Goal: Information Seeking & Learning: Compare options

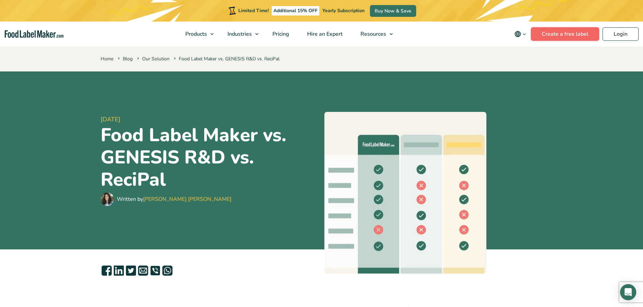
click at [513, 32] on link "Create a free label" at bounding box center [565, 33] width 68 height 13
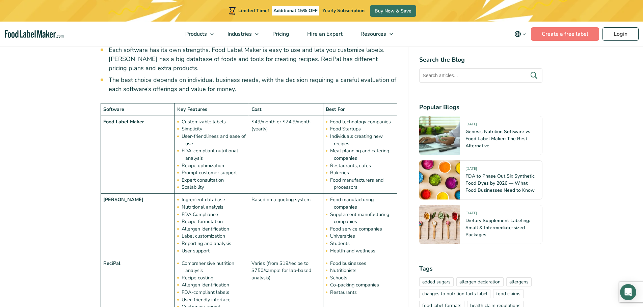
scroll to position [776, 0]
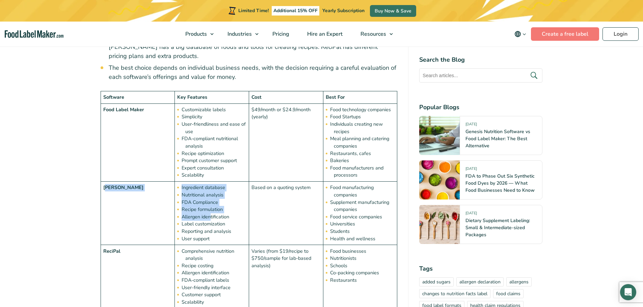
drag, startPoint x: 105, startPoint y: 176, endPoint x: 210, endPoint y: 207, distance: 110.0
click at [210, 207] on tr "Esha Ingredient database Nutritional analysis FDA Compliance Recipe formulation…" at bounding box center [249, 213] width 297 height 63
click at [211, 214] on li "Allergen identification" at bounding box center [215, 217] width 61 height 7
drag, startPoint x: 104, startPoint y: 177, endPoint x: 265, endPoint y: 215, distance: 165.1
click at [265, 215] on tr "Esha Ingredient database Nutritional analysis FDA Compliance Recipe formulation…" at bounding box center [249, 213] width 297 height 63
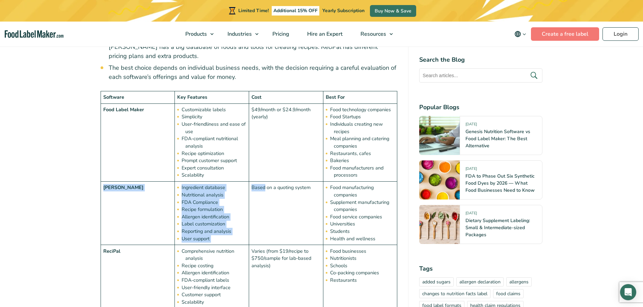
click at [266, 215] on td "Based on a quoting system" at bounding box center [286, 213] width 74 height 63
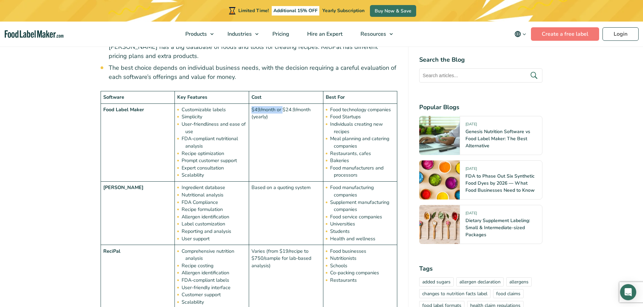
drag, startPoint x: 252, startPoint y: 99, endPoint x: 283, endPoint y: 103, distance: 31.6
click at [283, 104] on td "$49/month or $24.9/month (yearly)" at bounding box center [286, 143] width 74 height 78
click at [283, 107] on td "$49/month or $24.9/month (yearly)" at bounding box center [286, 143] width 74 height 78
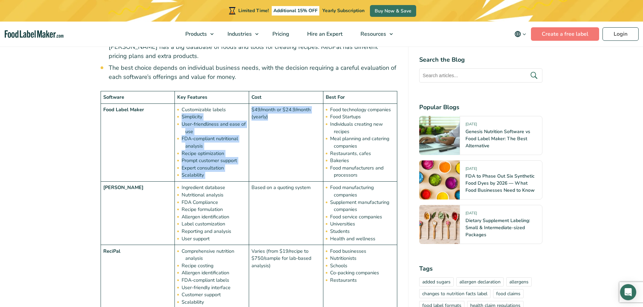
drag, startPoint x: 281, startPoint y: 108, endPoint x: 248, endPoint y: 101, distance: 34.2
click at [248, 104] on tr "Food Label Maker Customizable labels Simplicity User-friendliness and ease of u…" at bounding box center [249, 143] width 297 height 78
click at [260, 111] on td "$49/month or $24.9/month (yearly)" at bounding box center [286, 143] width 74 height 78
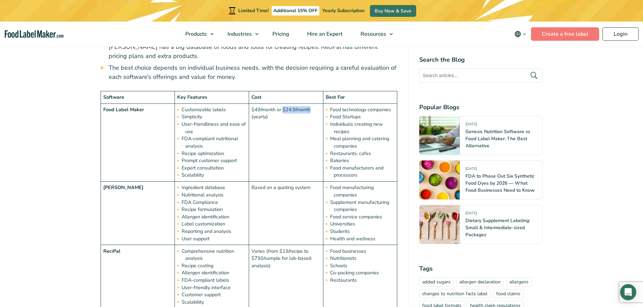
drag, startPoint x: 282, startPoint y: 101, endPoint x: 309, endPoint y: 101, distance: 27.7
click at [309, 104] on td "$49/month or $24.9/month (yearly)" at bounding box center [286, 143] width 74 height 78
click at [308, 111] on td "$49/month or $24.9/month (yearly)" at bounding box center [286, 143] width 74 height 78
drag, startPoint x: 109, startPoint y: 102, endPoint x: 163, endPoint y: 111, distance: 54.3
click at [163, 111] on td "Food Label Maker" at bounding box center [138, 143] width 74 height 78
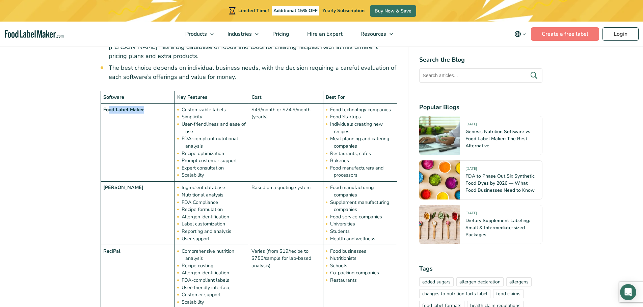
click at [163, 111] on td "Food Label Maker" at bounding box center [138, 143] width 74 height 78
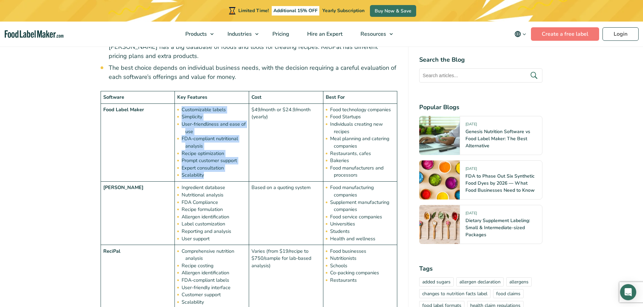
drag, startPoint x: 176, startPoint y: 101, endPoint x: 237, endPoint y: 169, distance: 90.6
click at [237, 169] on td "Customizable labels Simplicity User-friendliness and ease of use FDA-compliant …" at bounding box center [212, 143] width 74 height 78
click at [237, 172] on li "Scalability" at bounding box center [215, 175] width 61 height 7
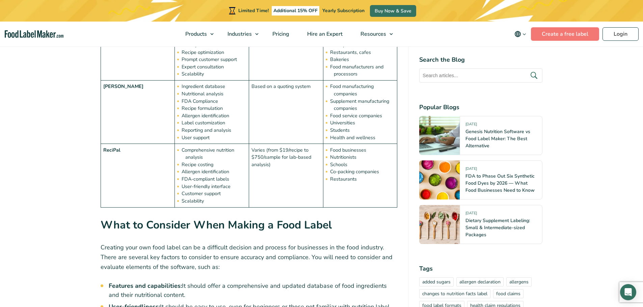
scroll to position [742, 0]
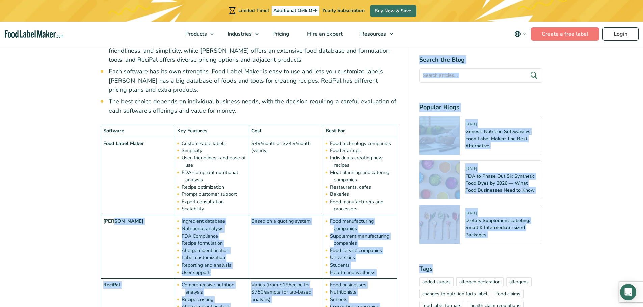
drag, startPoint x: 135, startPoint y: 211, endPoint x: 460, endPoint y: 253, distance: 327.6
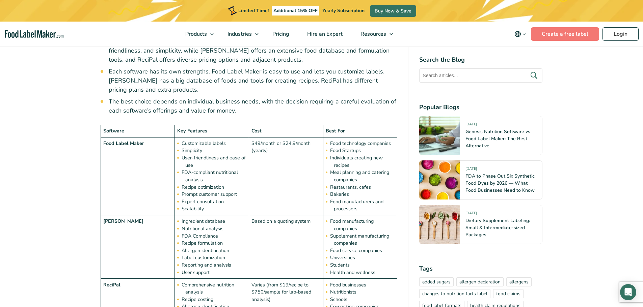
click at [164, 182] on td "Food Label Maker" at bounding box center [138, 176] width 74 height 78
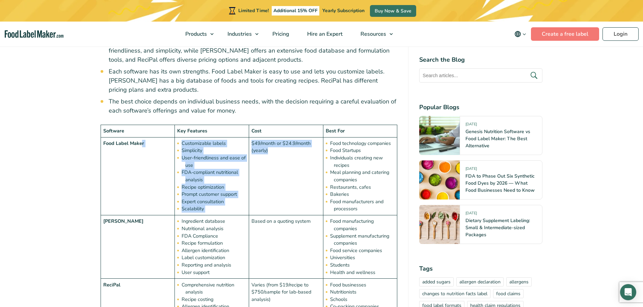
drag, startPoint x: 141, startPoint y: 133, endPoint x: 311, endPoint y: 176, distance: 175.5
click at [311, 176] on tr "Food Label Maker Customizable labels Simplicity User-friendliness and ease of u…" at bounding box center [249, 176] width 297 height 78
click at [311, 176] on td "$49/month or $24.9/month (yearly)" at bounding box center [286, 176] width 74 height 78
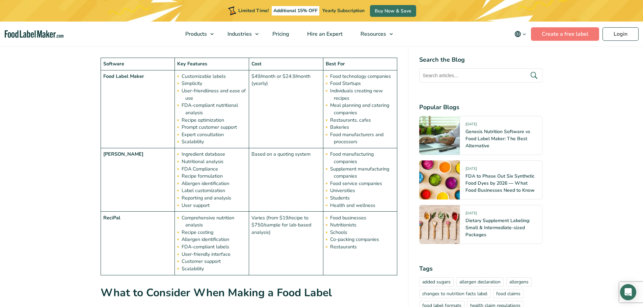
scroll to position [810, 0]
drag, startPoint x: 129, startPoint y: 213, endPoint x: 134, endPoint y: 214, distance: 5.2
click at [134, 214] on td "ReciPal" at bounding box center [138, 243] width 74 height 63
drag, startPoint x: 178, startPoint y: 207, endPoint x: 231, endPoint y: 244, distance: 64.0
click at [227, 241] on ul "Comprehensive nutrition analysis Recipe costing Allergen identification FDA-com…" at bounding box center [215, 243] width 61 height 58
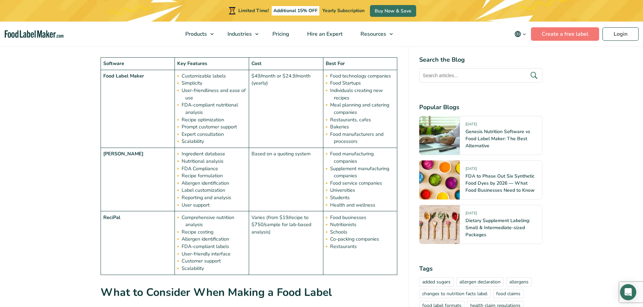
click at [234, 251] on li "User-friendly interface" at bounding box center [215, 254] width 61 height 7
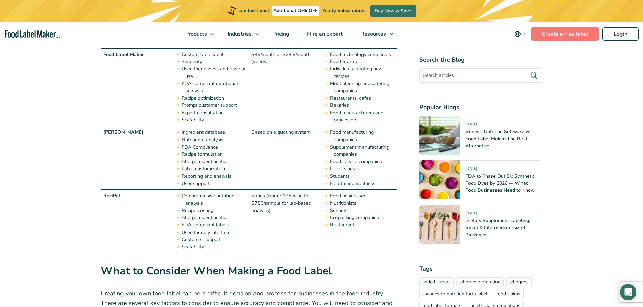
scroll to position [844, 0]
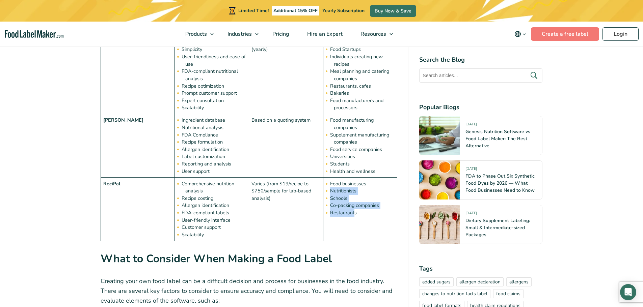
drag, startPoint x: 354, startPoint y: 207, endPoint x: 323, endPoint y: 181, distance: 40.2
click at [323, 181] on td "Food businesses Nutritionists Schools Co-packing companies Restaurants" at bounding box center [360, 209] width 74 height 63
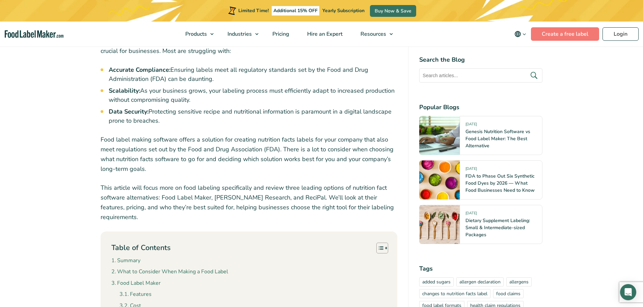
scroll to position [202, 0]
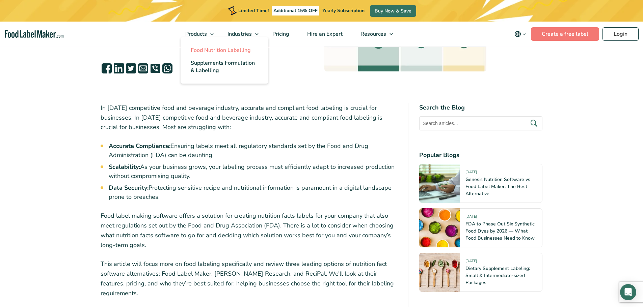
click at [200, 49] on span "Food Nutrition Labelling" at bounding box center [221, 50] width 60 height 7
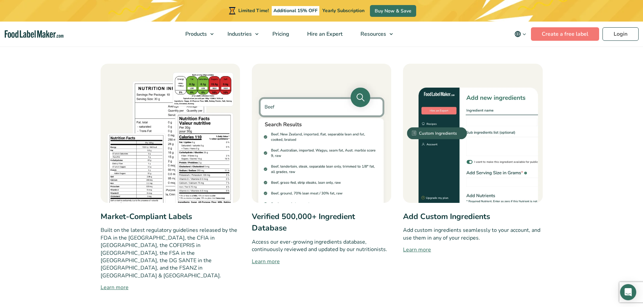
scroll to position [135, 0]
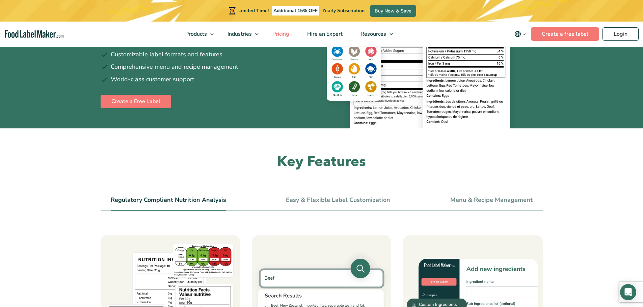
click at [289, 32] on span "Pricing" at bounding box center [280, 33] width 20 height 7
